Goal: Task Accomplishment & Management: Manage account settings

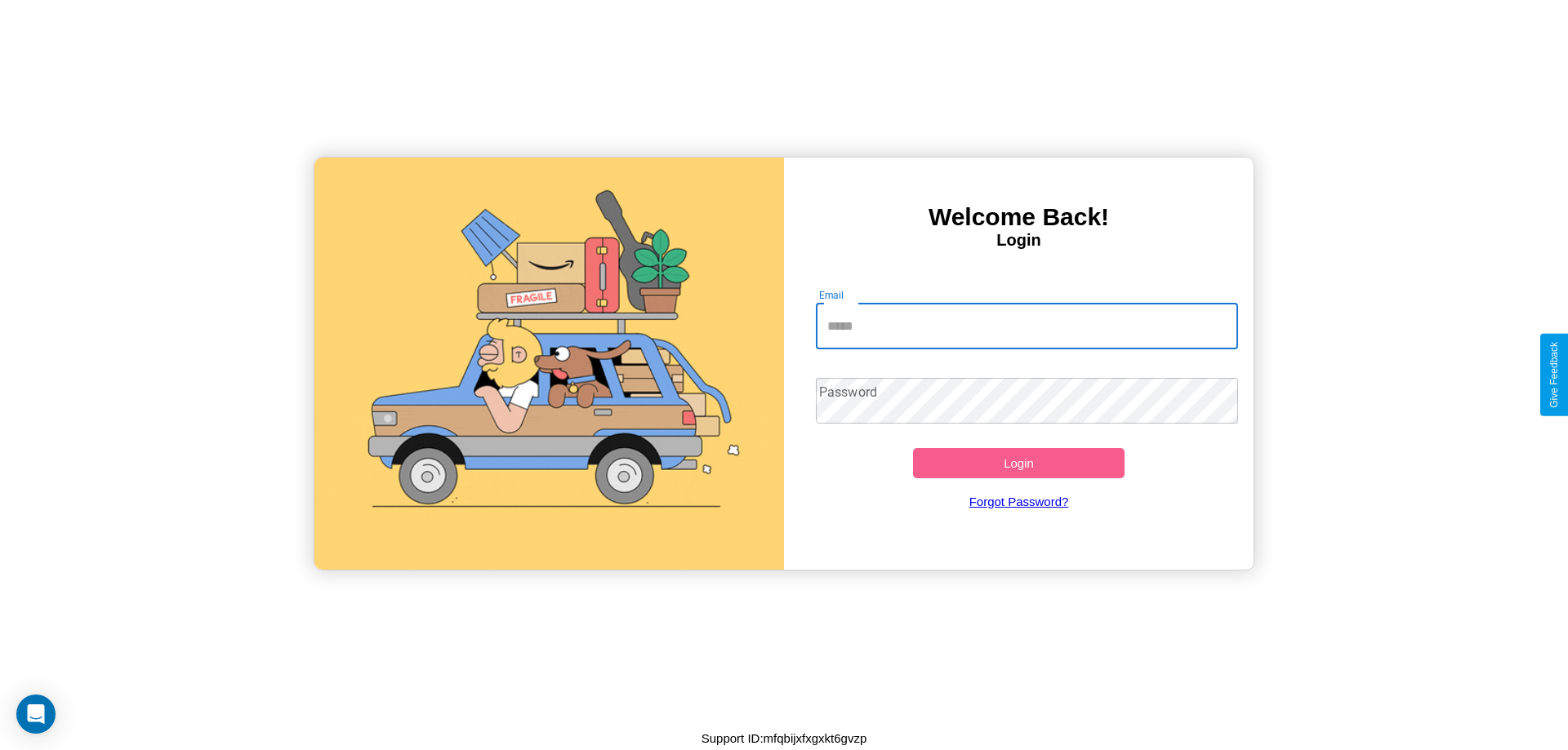
click at [1026, 326] on input "Email" at bounding box center [1027, 326] width 423 height 45
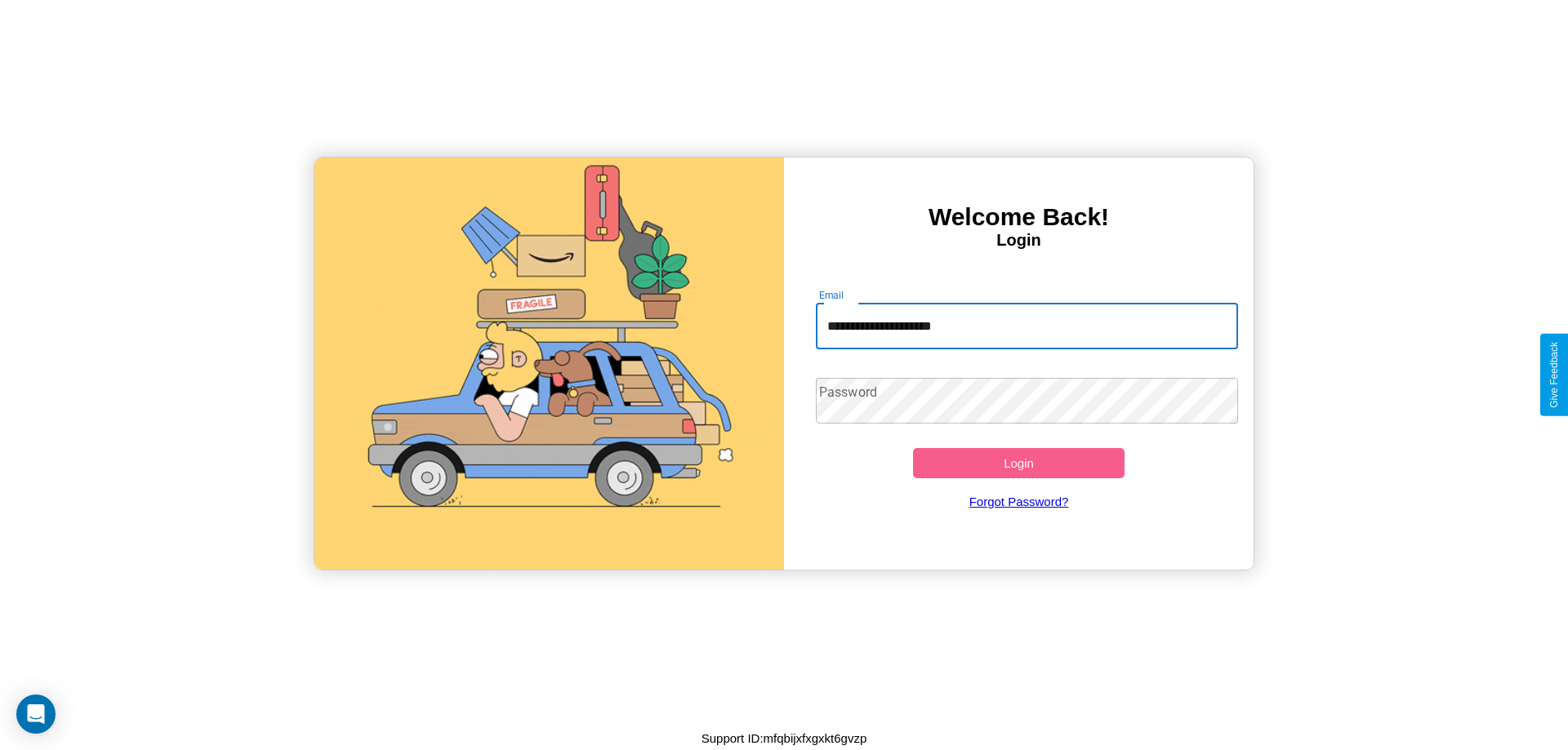
type input "**********"
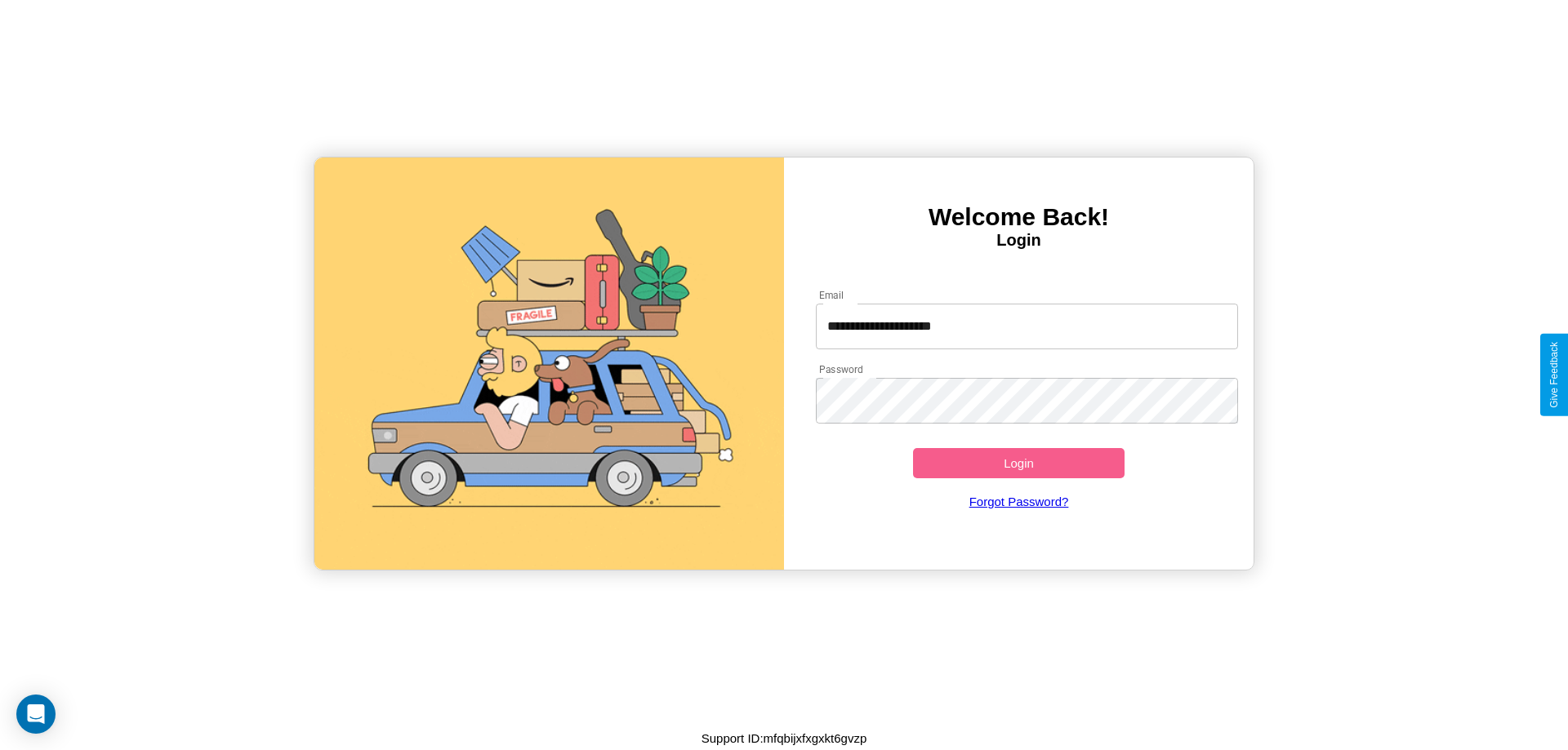
click at [1019, 463] on button "Login" at bounding box center [1019, 462] width 211 height 30
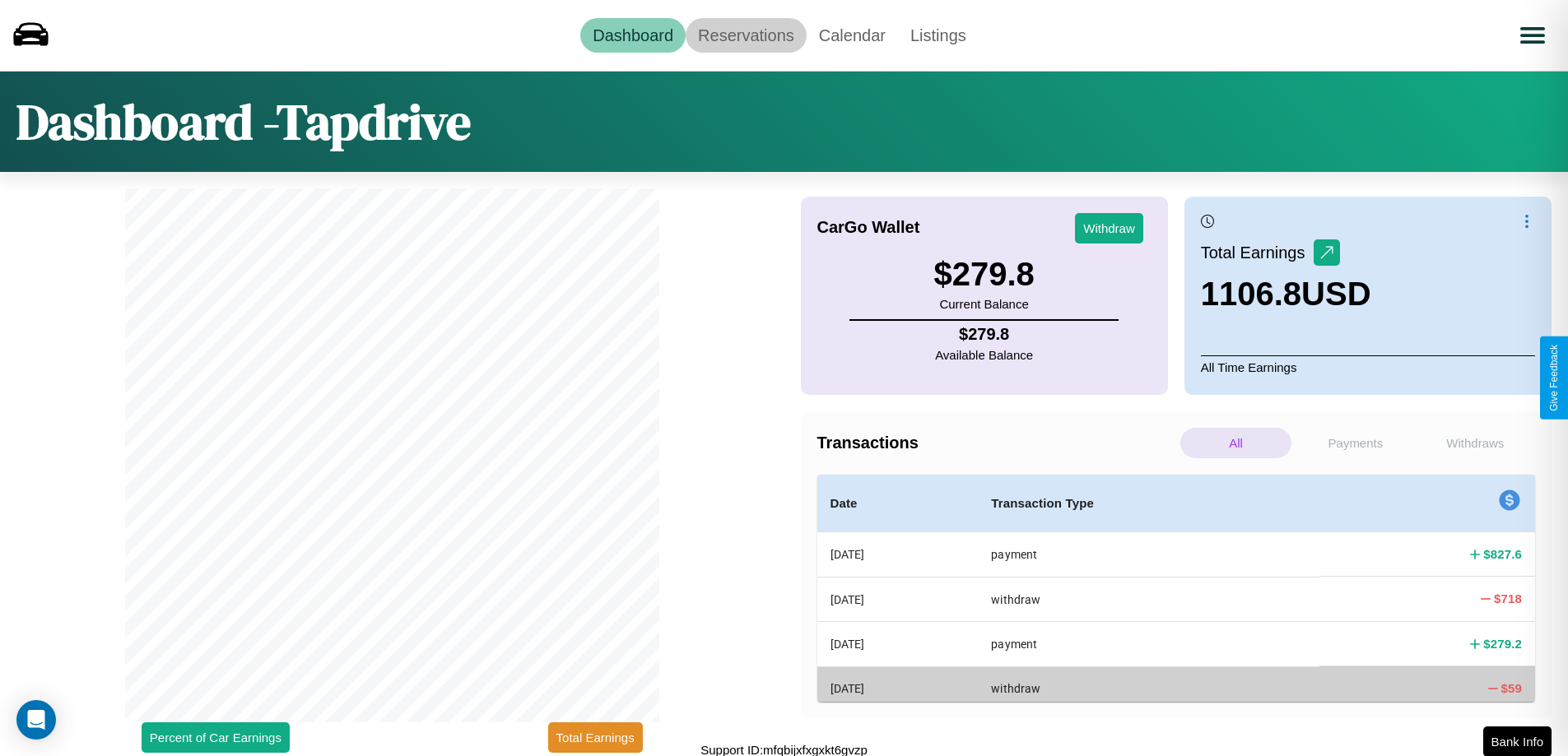
click at [745, 35] on link "Reservations" at bounding box center [746, 36] width 121 height 35
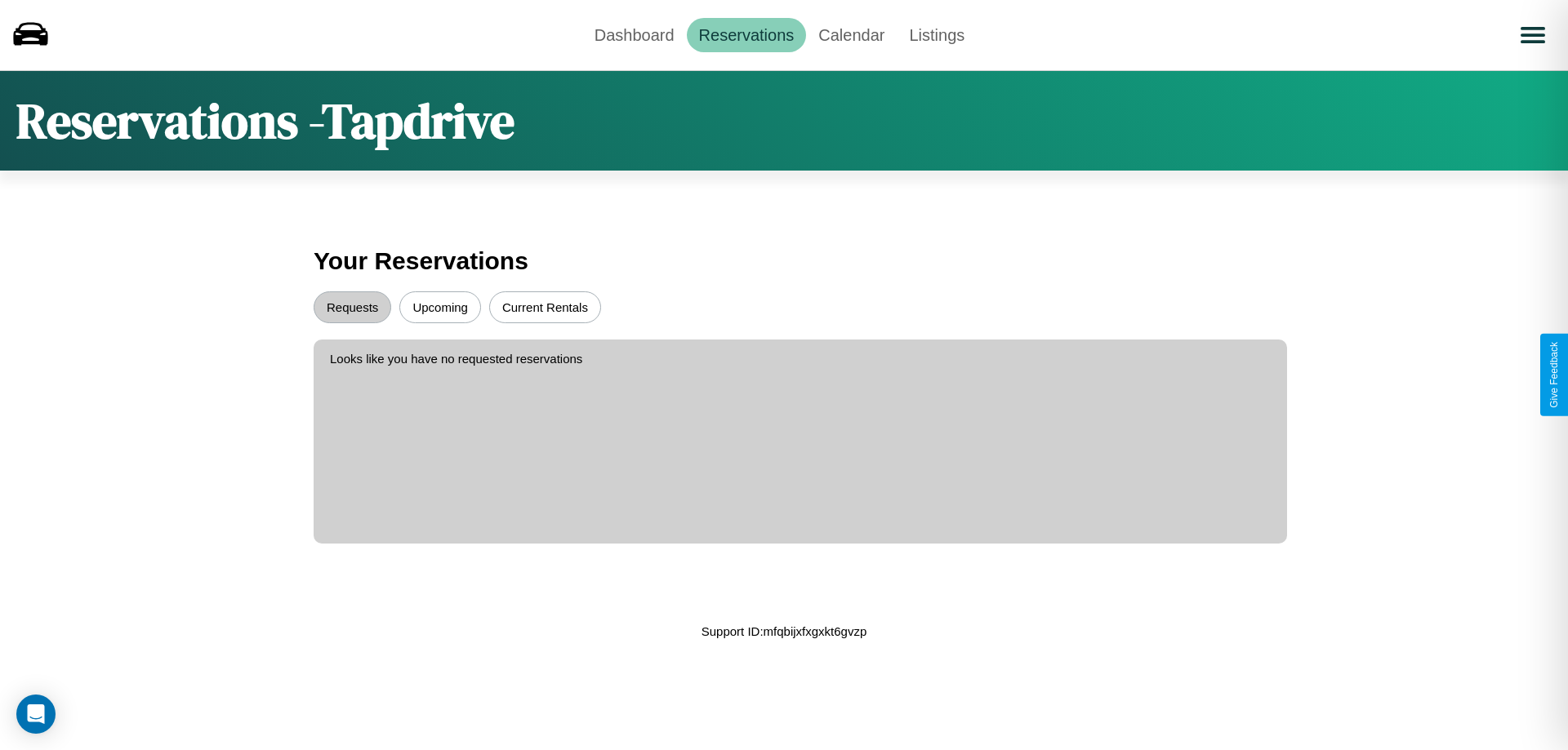
click at [440, 307] on button "Upcoming" at bounding box center [440, 307] width 82 height 32
click at [545, 307] on button "Current Rentals" at bounding box center [546, 307] width 112 height 32
click at [352, 307] on button "Requests" at bounding box center [352, 307] width 77 height 32
click at [633, 35] on link "Dashboard" at bounding box center [634, 36] width 104 height 35
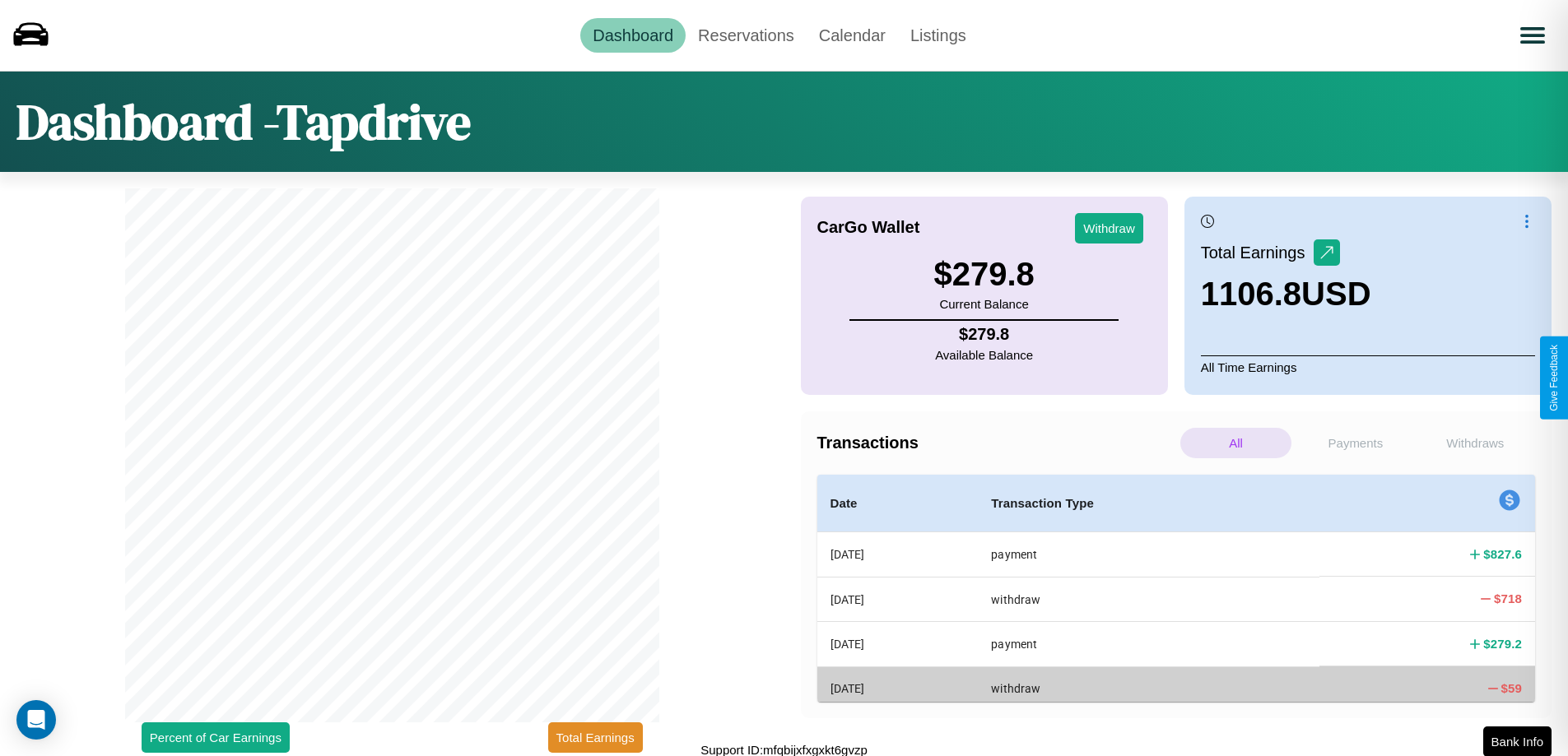
scroll to position [5, 0]
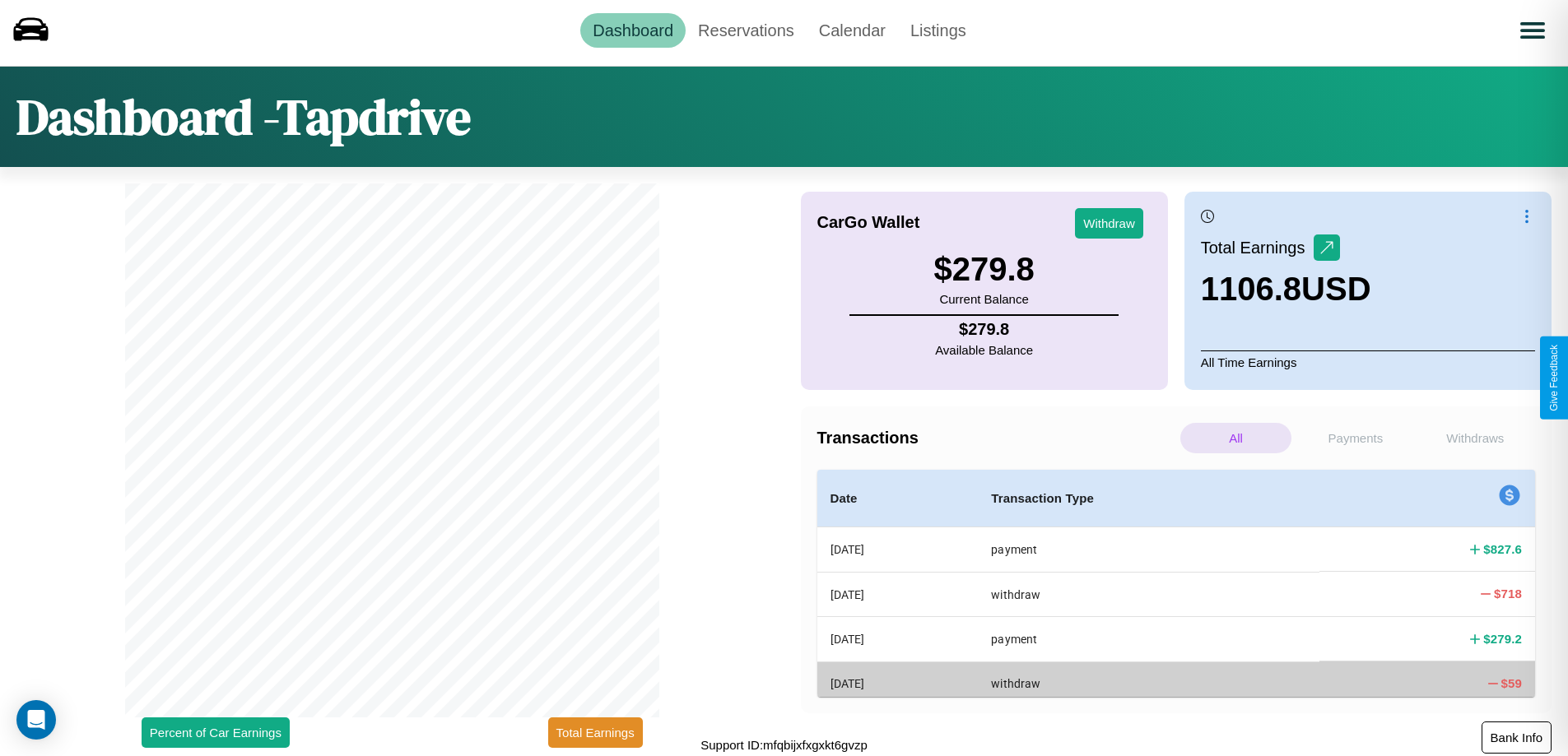
click at [1515, 738] on button "Bank Info" at bounding box center [1516, 738] width 70 height 32
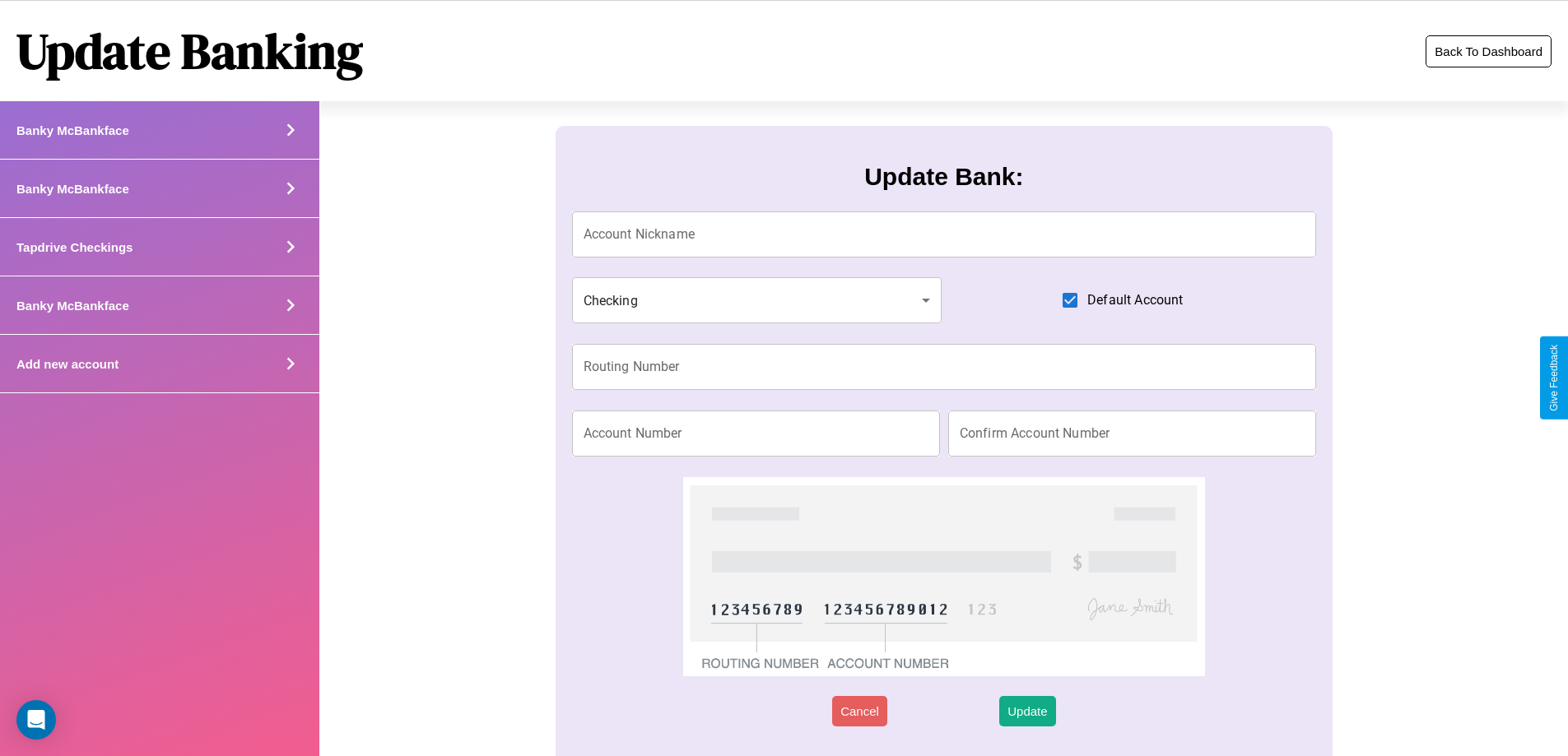
click at [1487, 51] on button "Back To Dashboard" at bounding box center [1487, 51] width 125 height 32
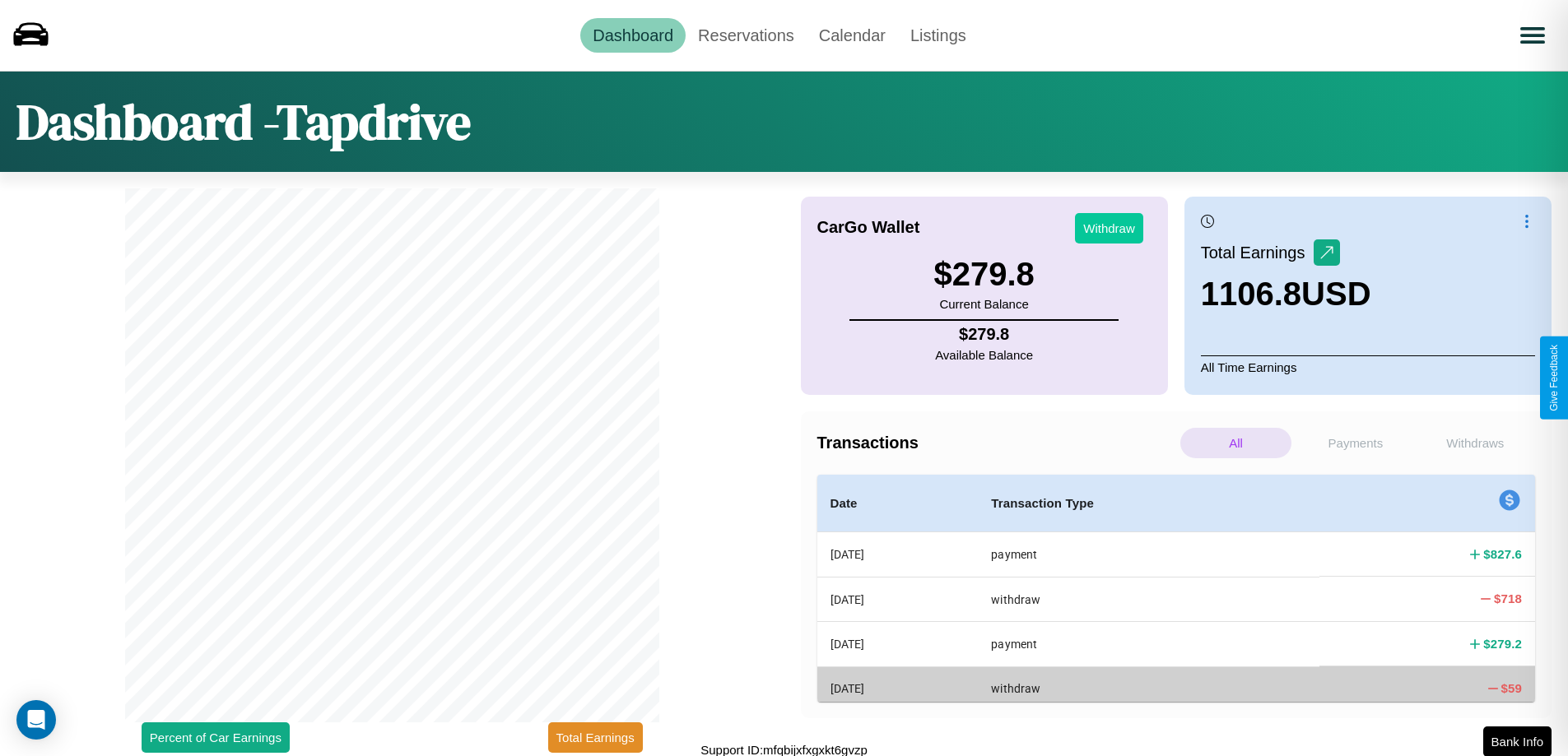
click at [1109, 228] on button "Withdraw" at bounding box center [1109, 228] width 68 height 30
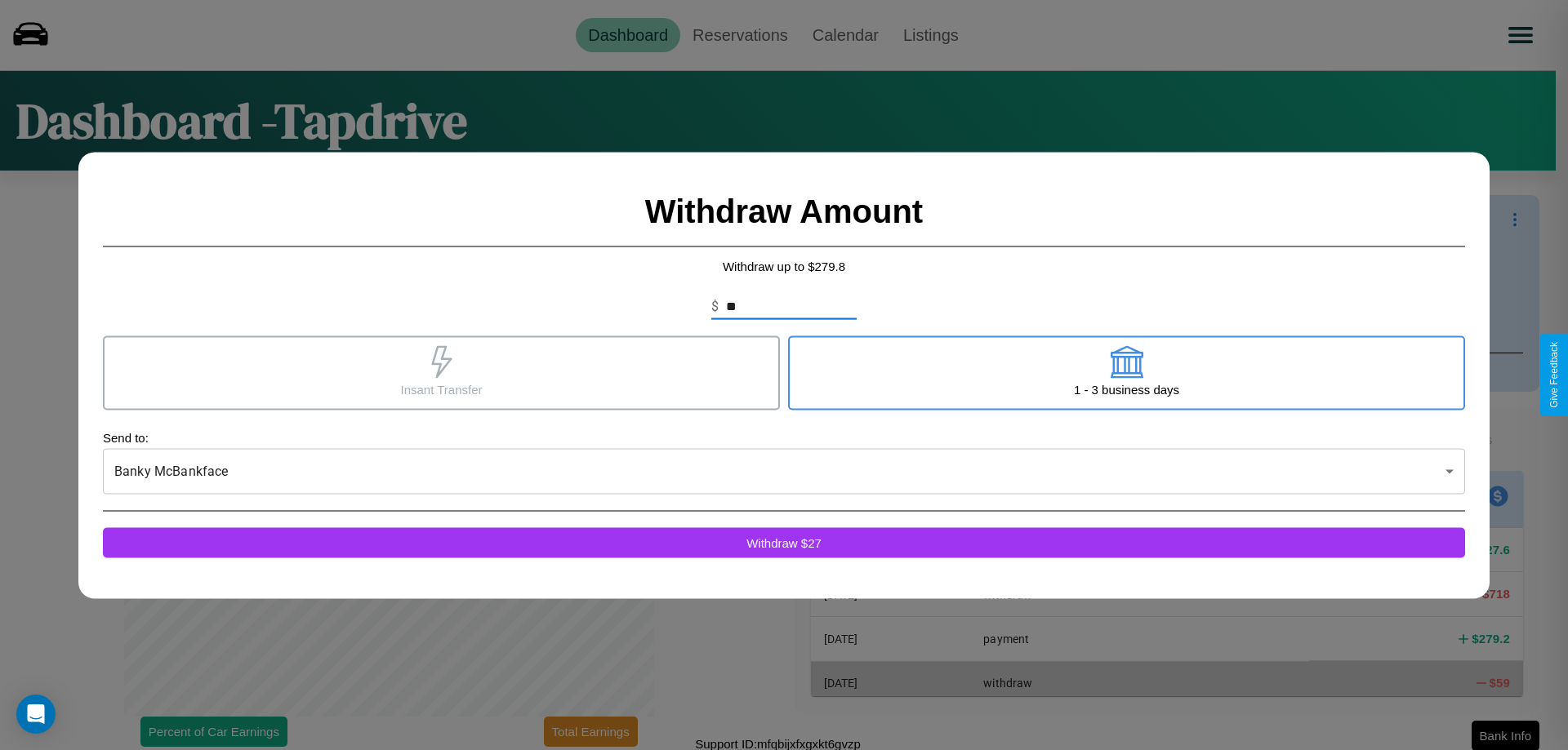
type input "*"
type input "***"
click at [441, 373] on icon at bounding box center [441, 362] width 20 height 33
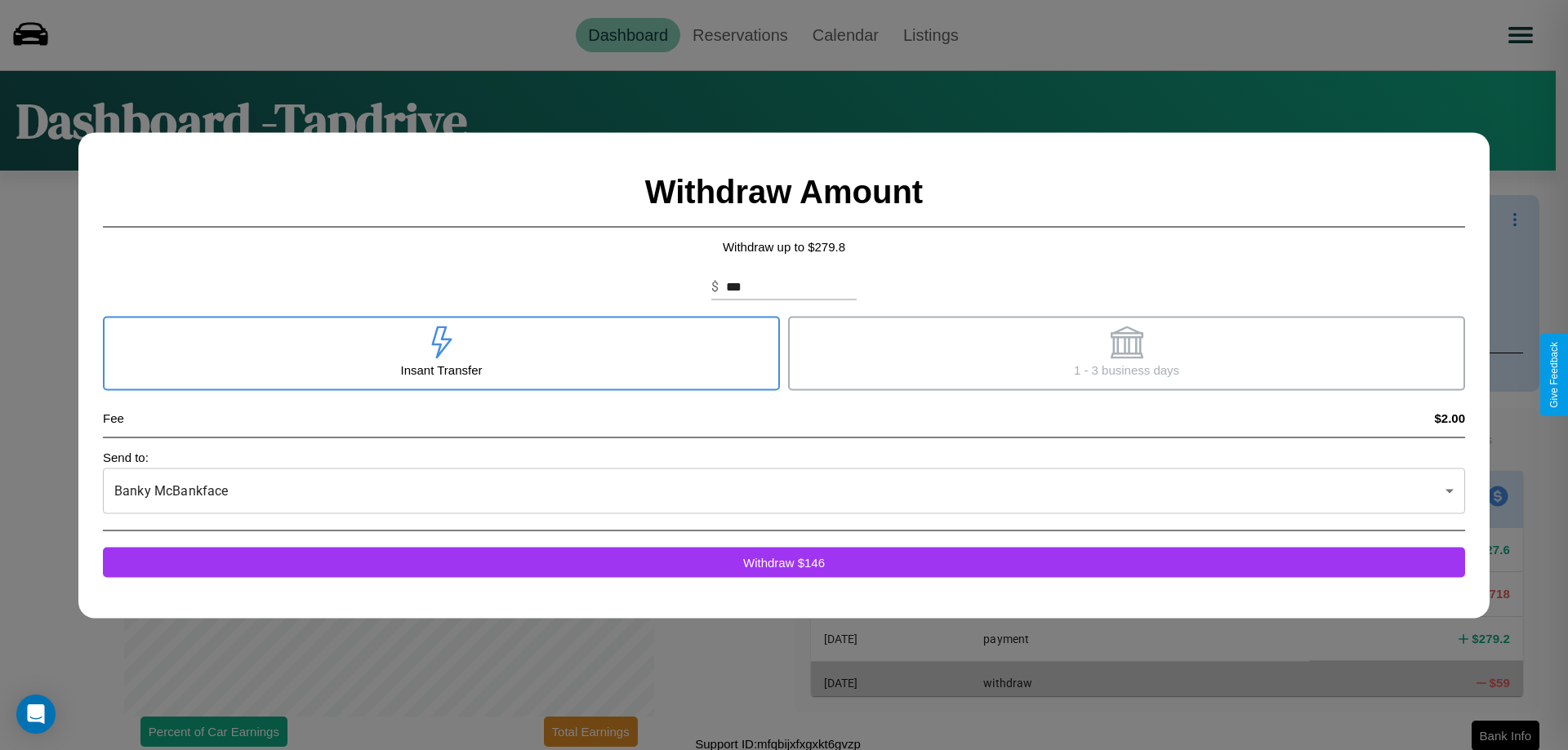
click at [1127, 352] on icon at bounding box center [1127, 343] width 33 height 33
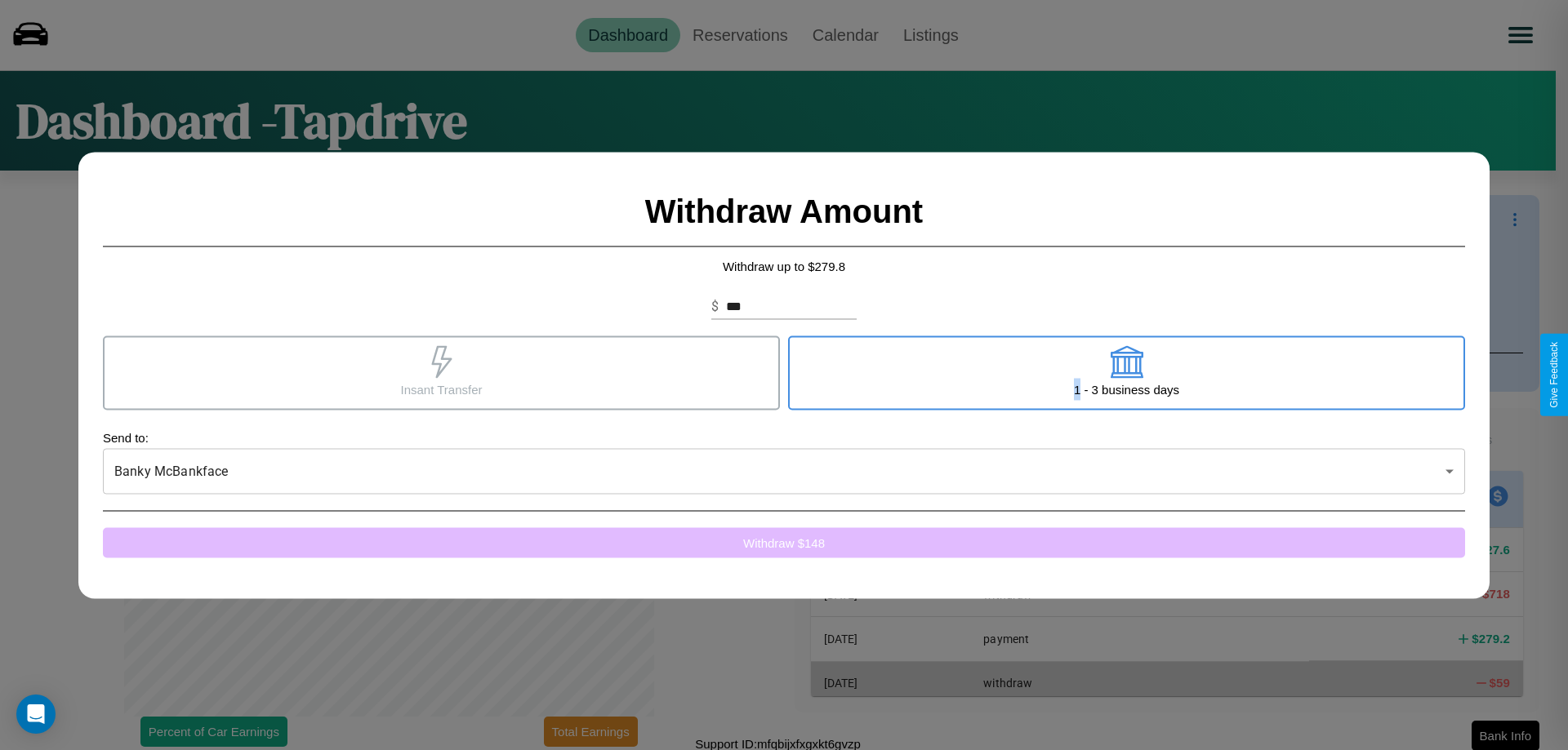
click at [784, 542] on button "Withdraw $ 148" at bounding box center [784, 542] width 1362 height 30
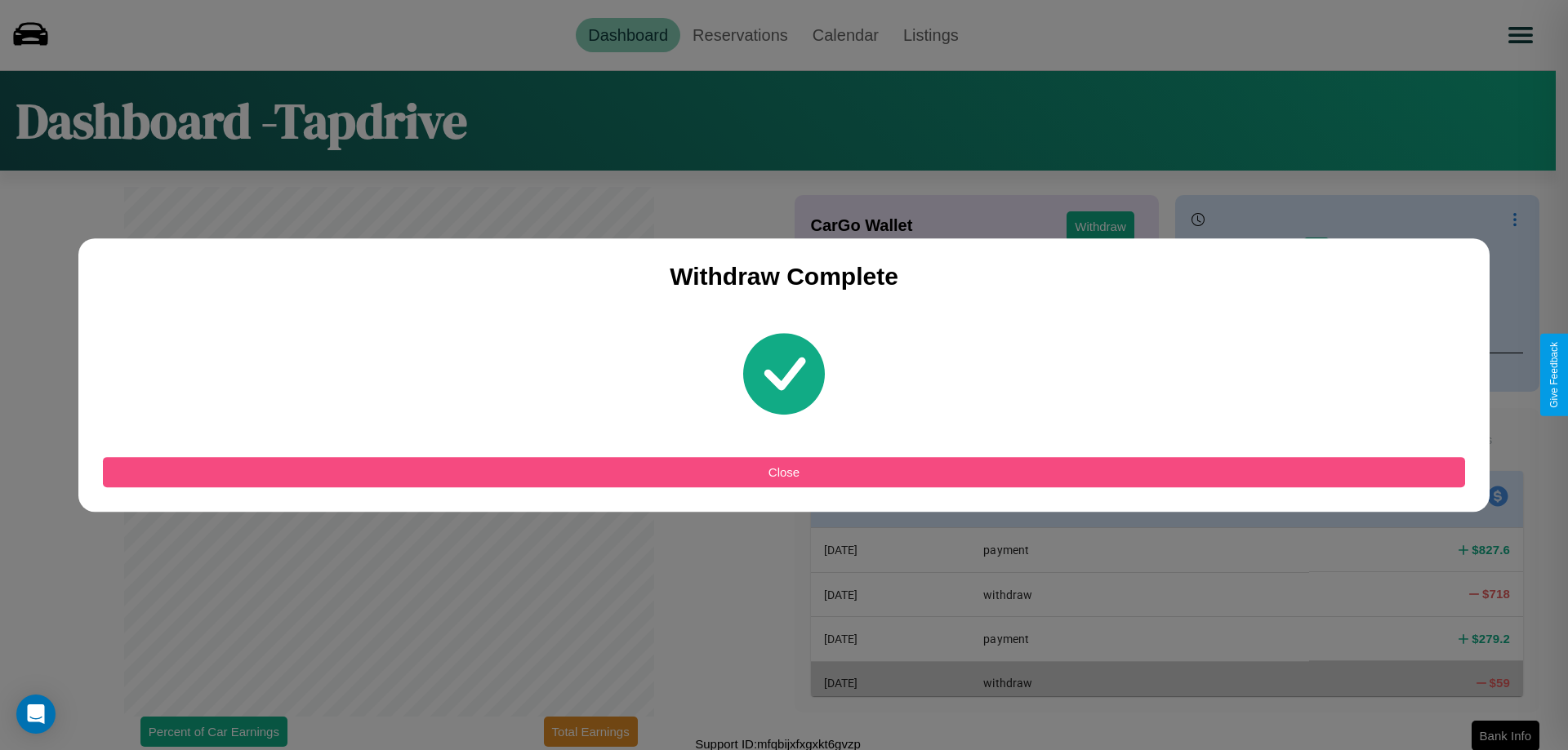
click at [784, 472] on button "Close" at bounding box center [784, 472] width 1362 height 30
